Goal: Subscribe to service/newsletter

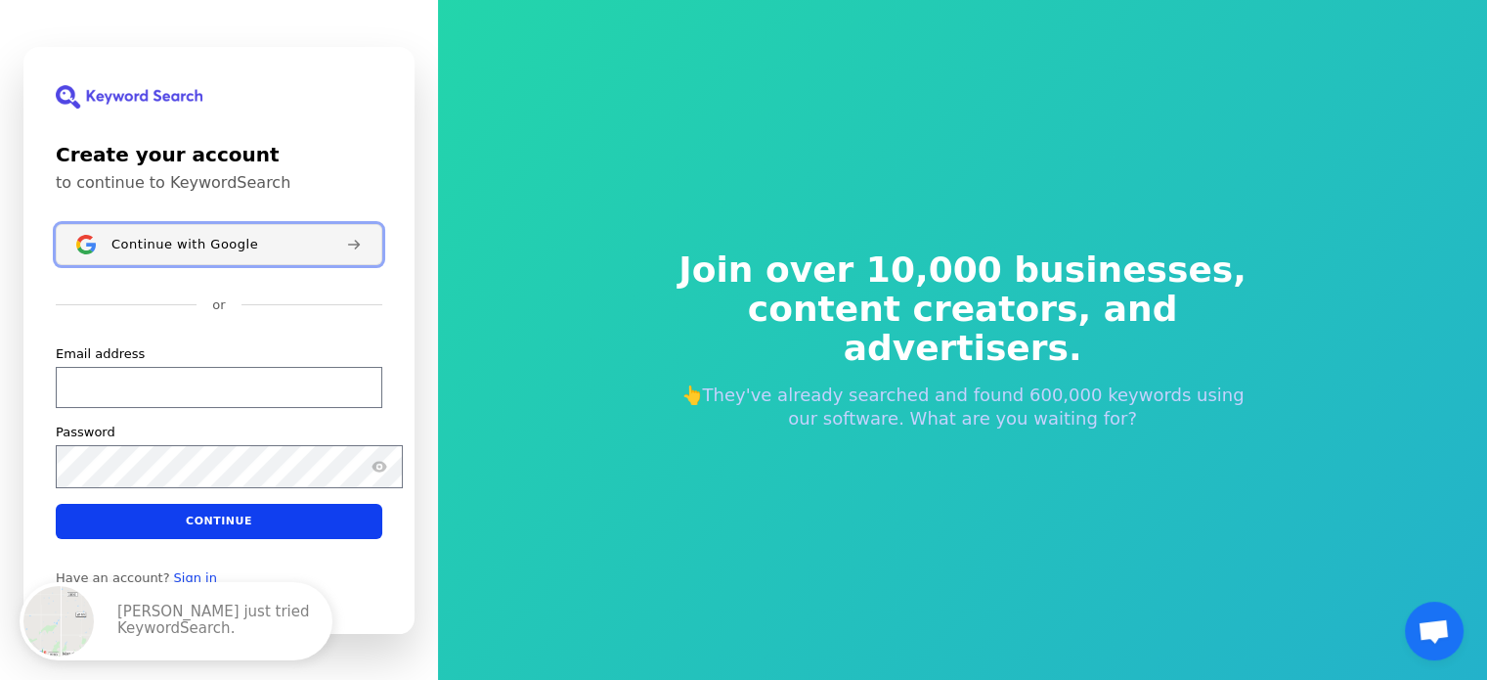
click at [196, 243] on span "Continue with Google" at bounding box center [184, 244] width 147 height 16
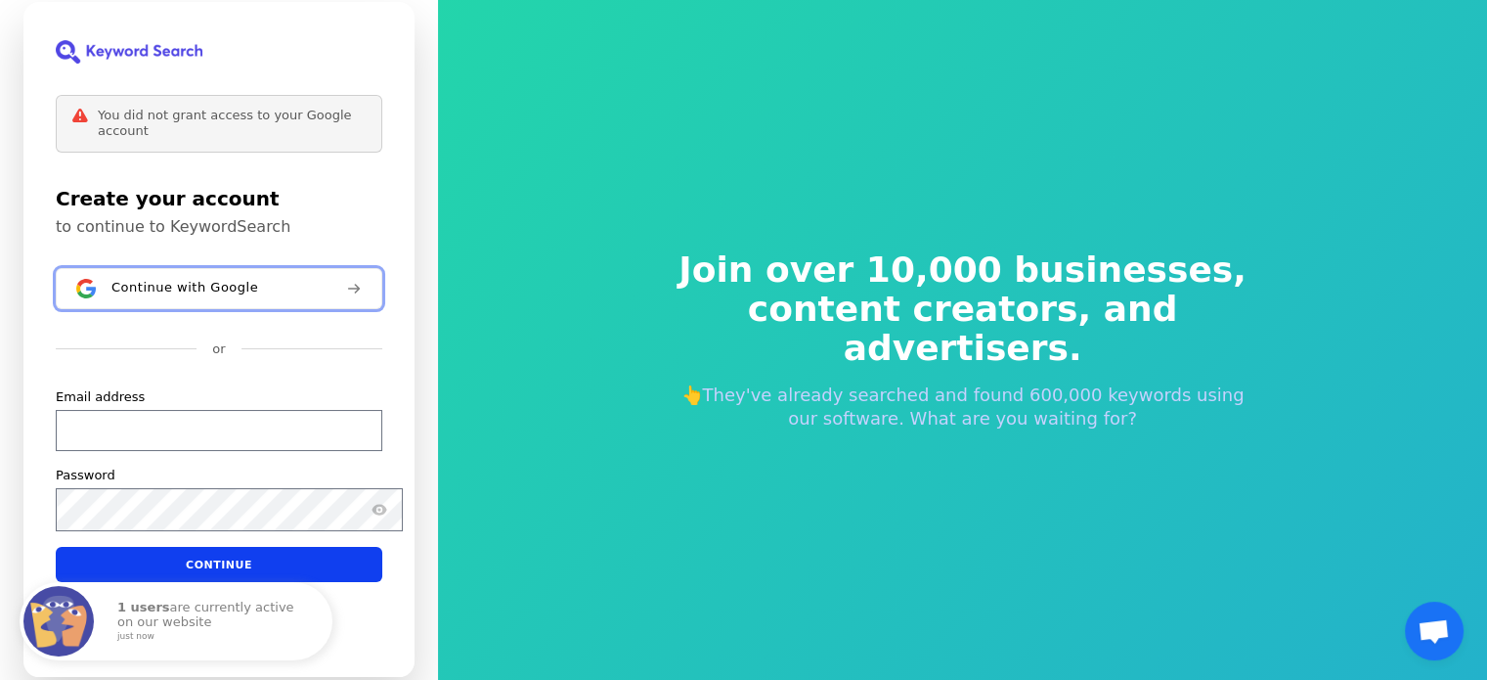
click at [198, 276] on button "Continue with Google" at bounding box center [219, 288] width 327 height 41
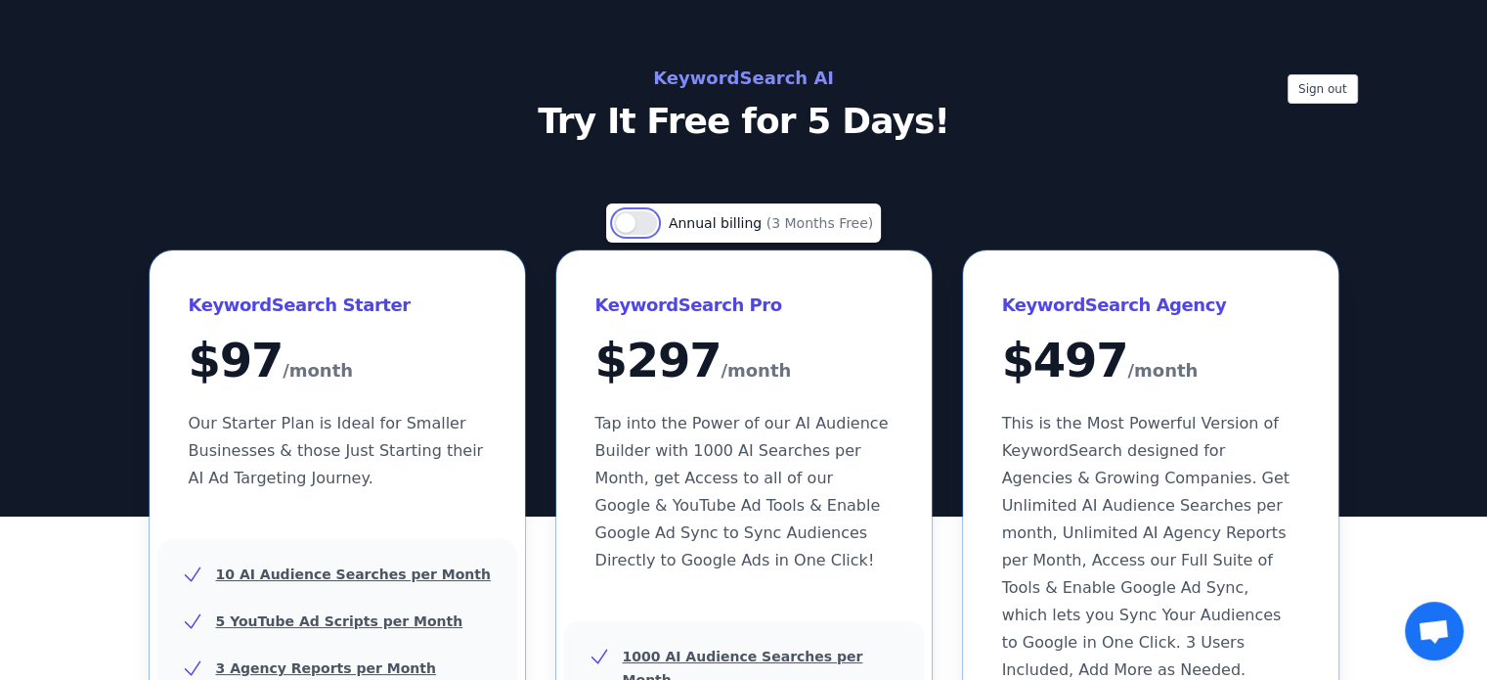
click at [632, 235] on button "Use setting" at bounding box center [635, 222] width 43 height 23
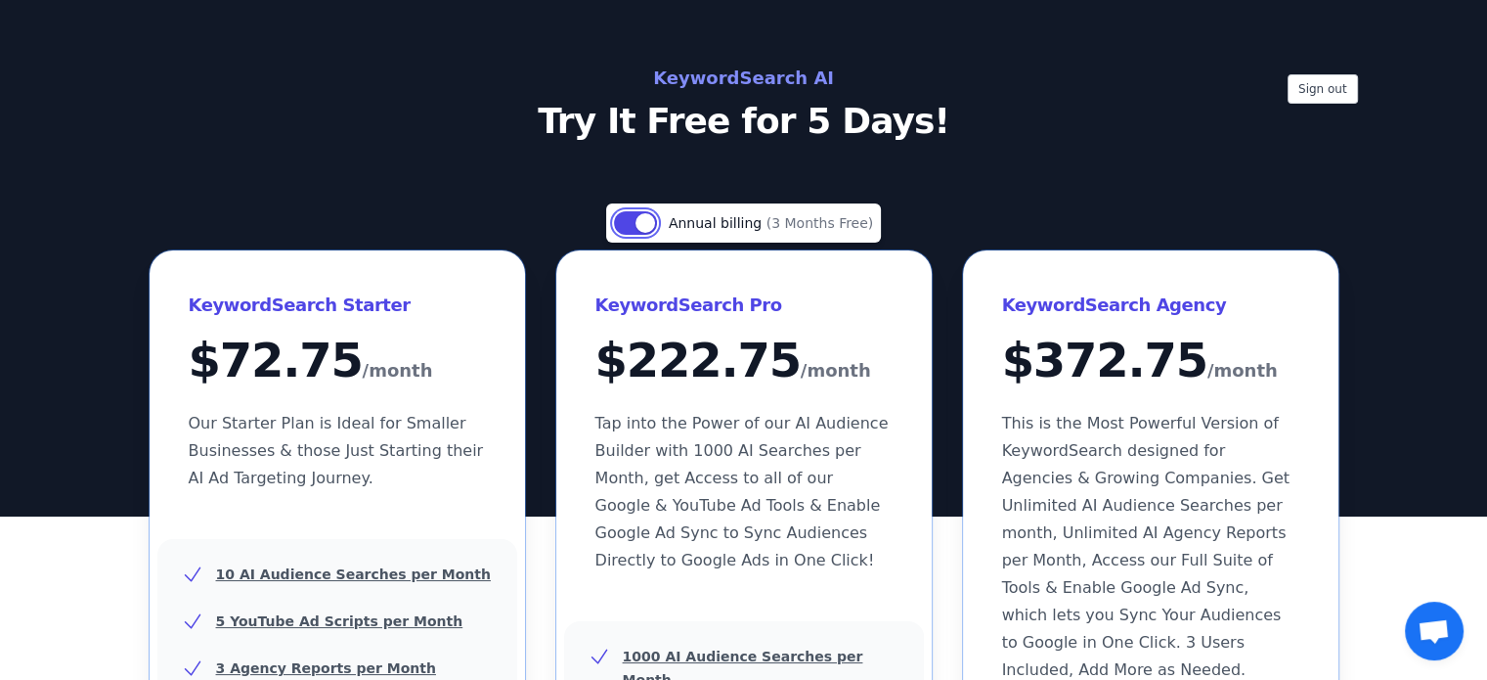
click at [631, 235] on button "Use setting" at bounding box center [635, 222] width 43 height 23
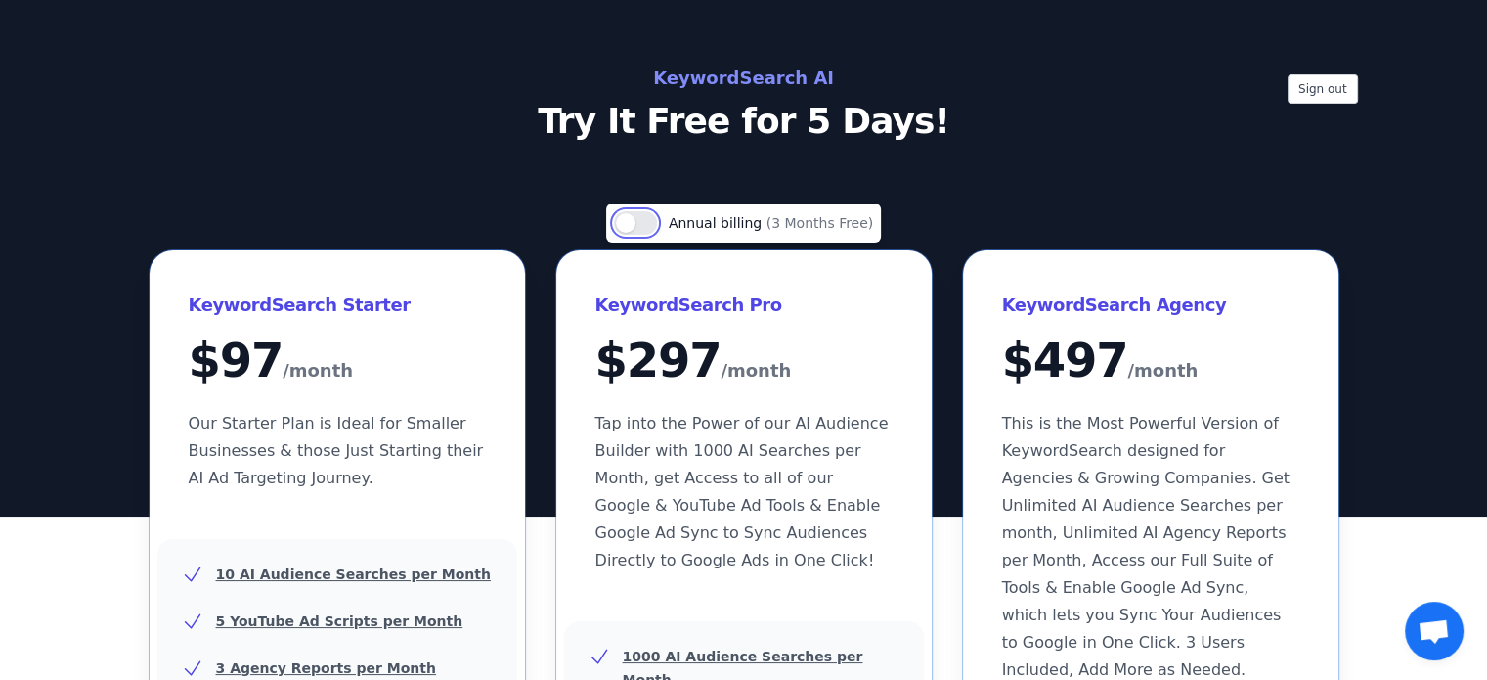
click at [643, 235] on button "Use setting" at bounding box center [635, 222] width 43 height 23
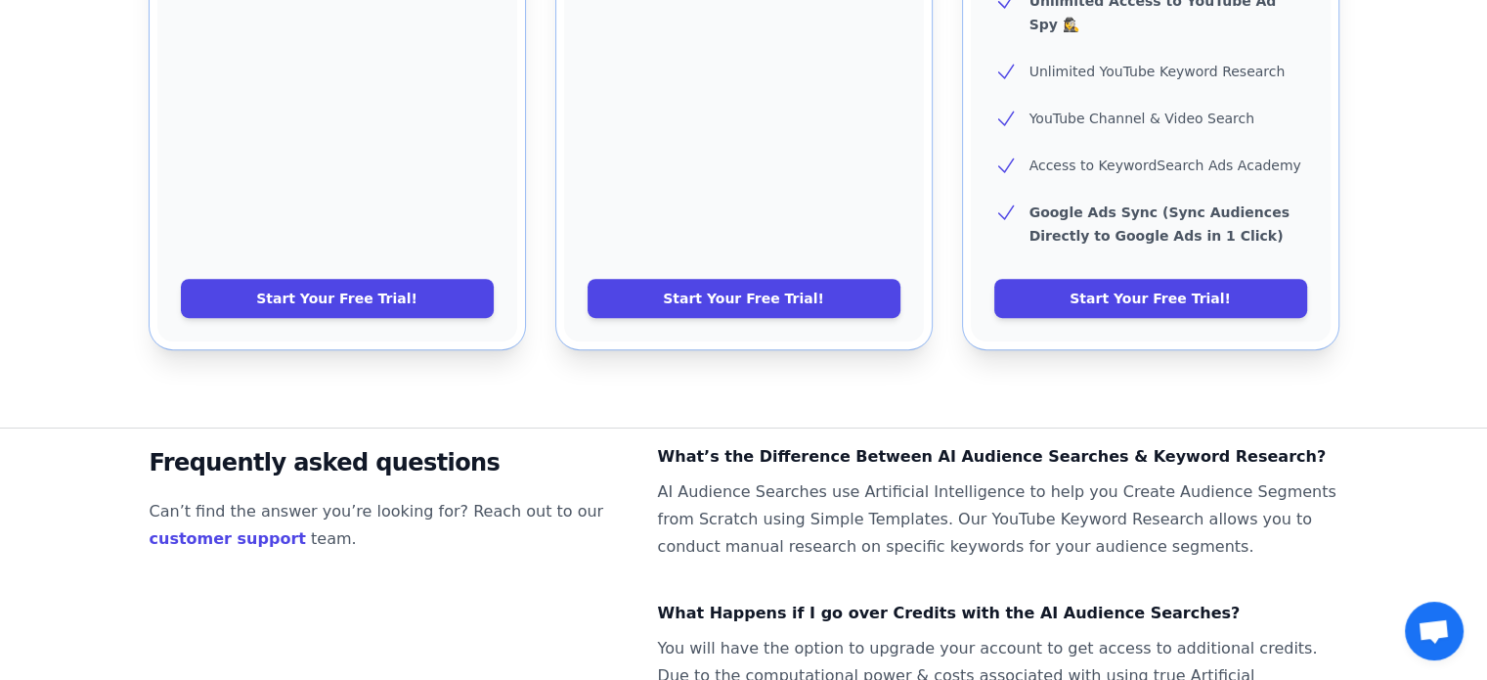
scroll to position [1140, 0]
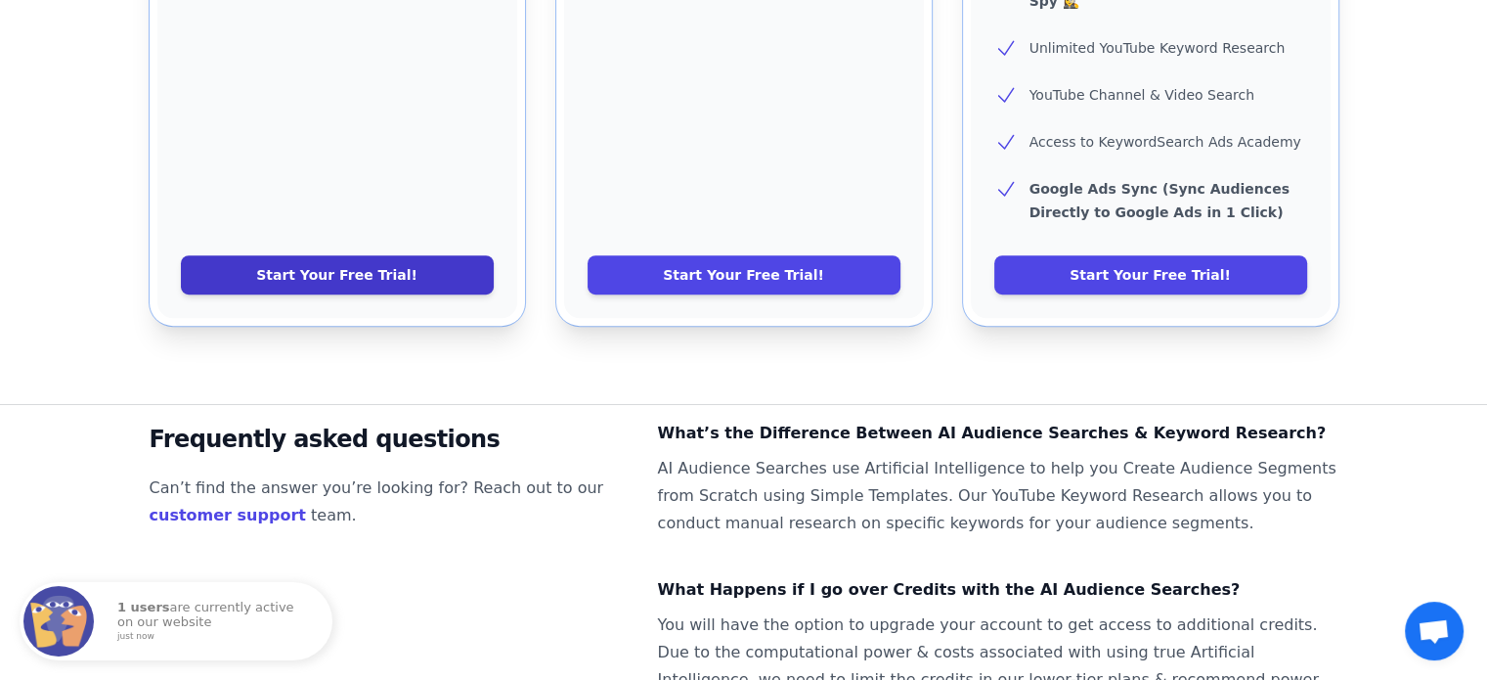
click at [372, 292] on link "Start Your Free Trial!" at bounding box center [337, 274] width 313 height 39
